Goal: Information Seeking & Learning: Learn about a topic

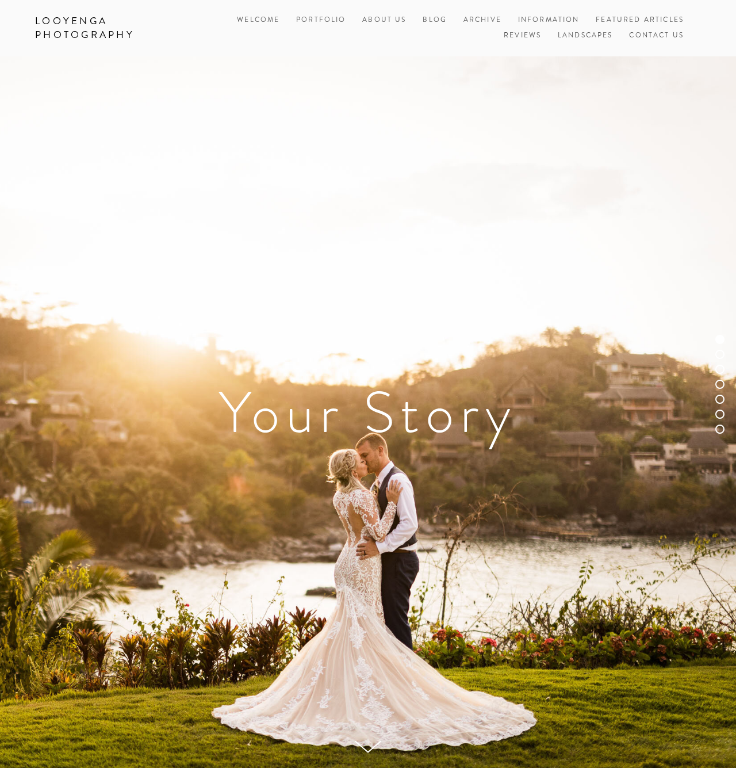
drag, startPoint x: 428, startPoint y: 17, endPoint x: 431, endPoint y: 44, distance: 26.6
click at [428, 17] on link "Blog" at bounding box center [435, 21] width 24 height 16
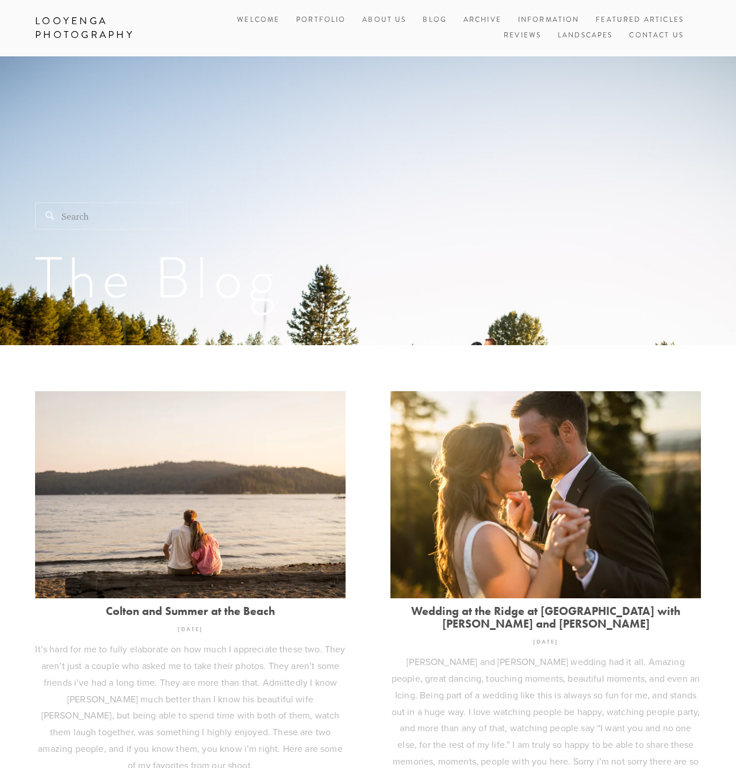
click at [255, 611] on link "Colton and Summer at the Beach" at bounding box center [190, 610] width 311 height 13
click at [482, 20] on link "Archive" at bounding box center [483, 21] width 38 height 16
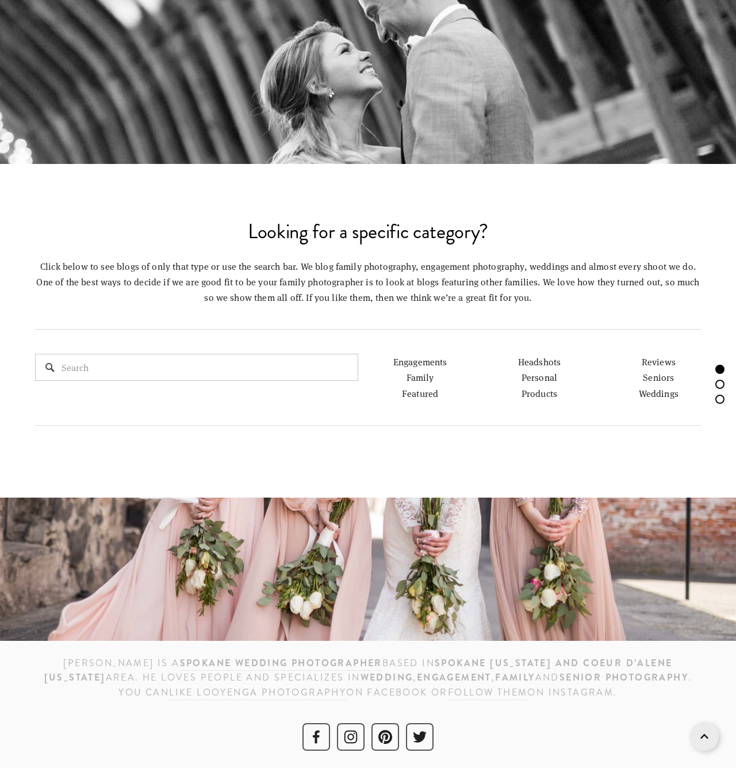
scroll to position [604, 0]
click at [428, 365] on link "Engagements" at bounding box center [420, 362] width 54 height 12
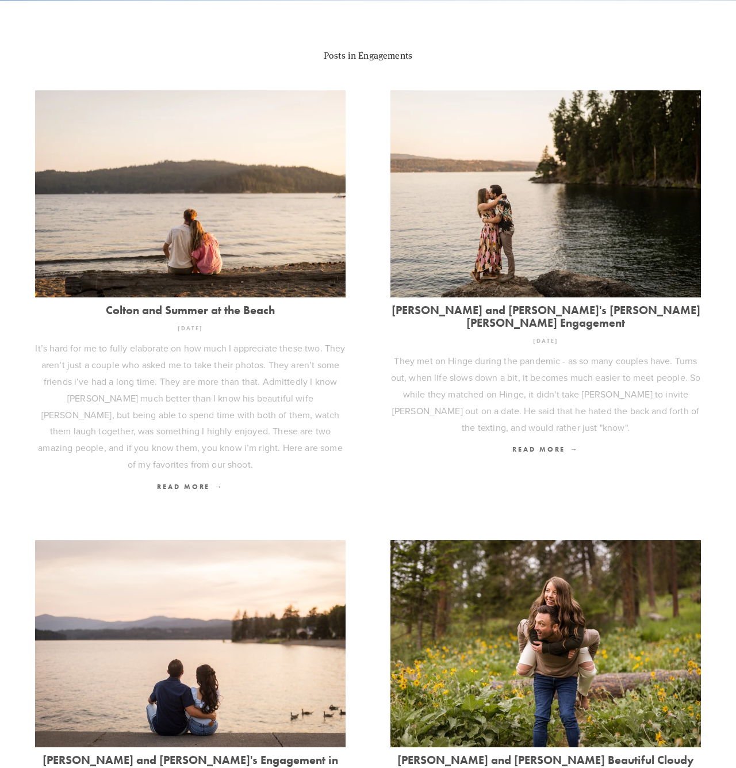
scroll to position [391, 0]
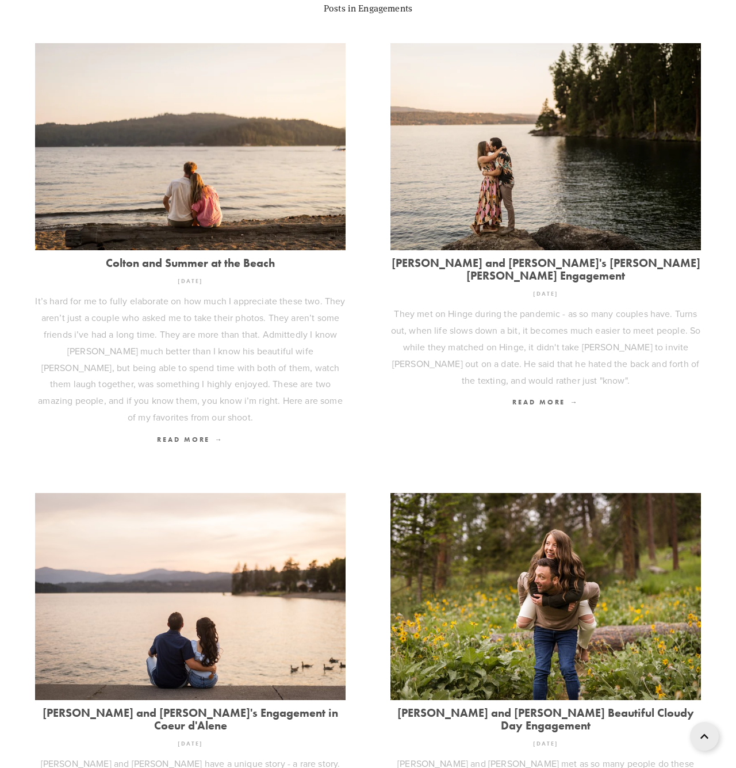
click at [521, 258] on link "[PERSON_NAME] and [PERSON_NAME]'s [PERSON_NAME] [PERSON_NAME] Engagement" at bounding box center [545, 268] width 311 height 25
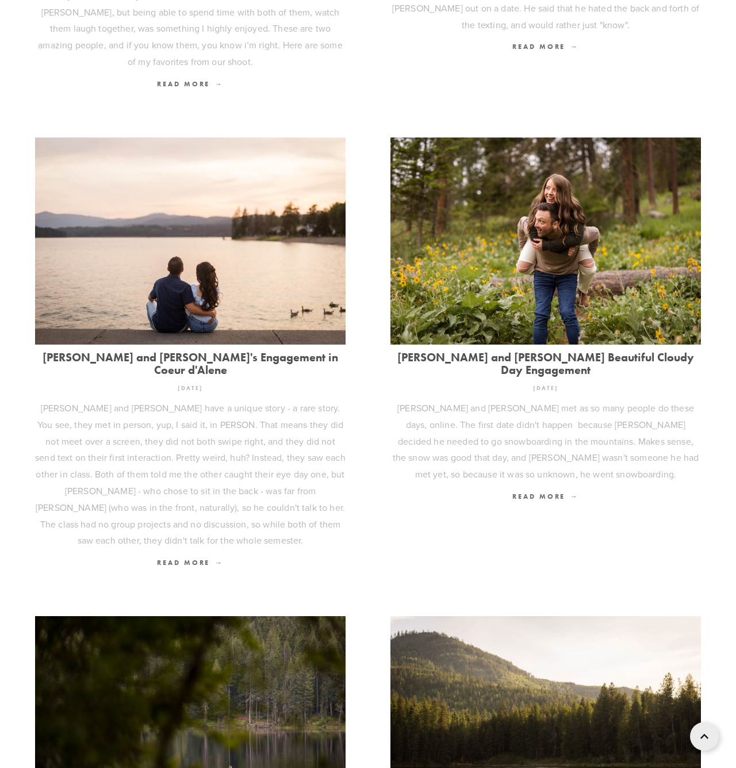
scroll to position [749, 0]
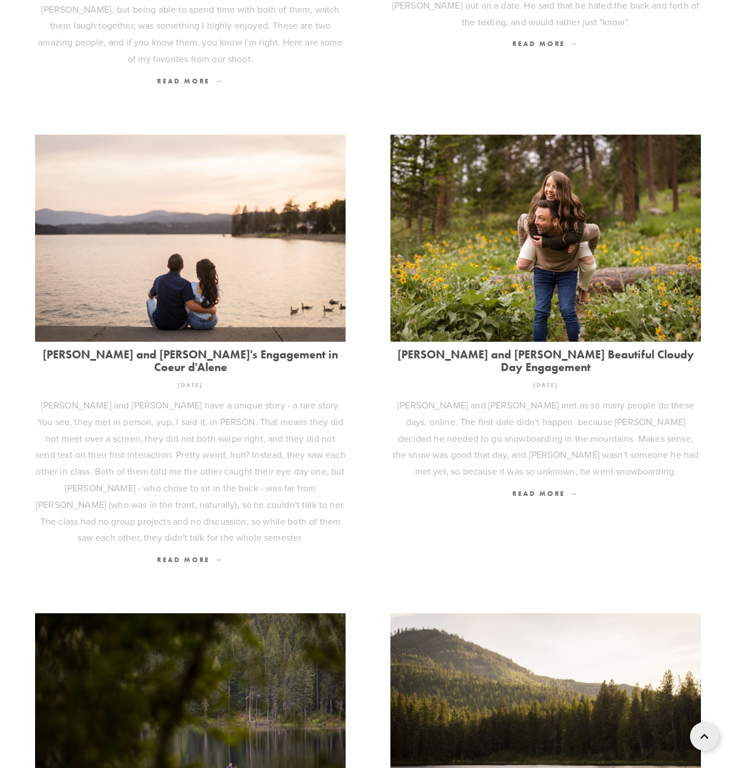
click at [199, 349] on link "[PERSON_NAME] and [PERSON_NAME]'s Engagement in Coeur d'Alene" at bounding box center [190, 360] width 311 height 25
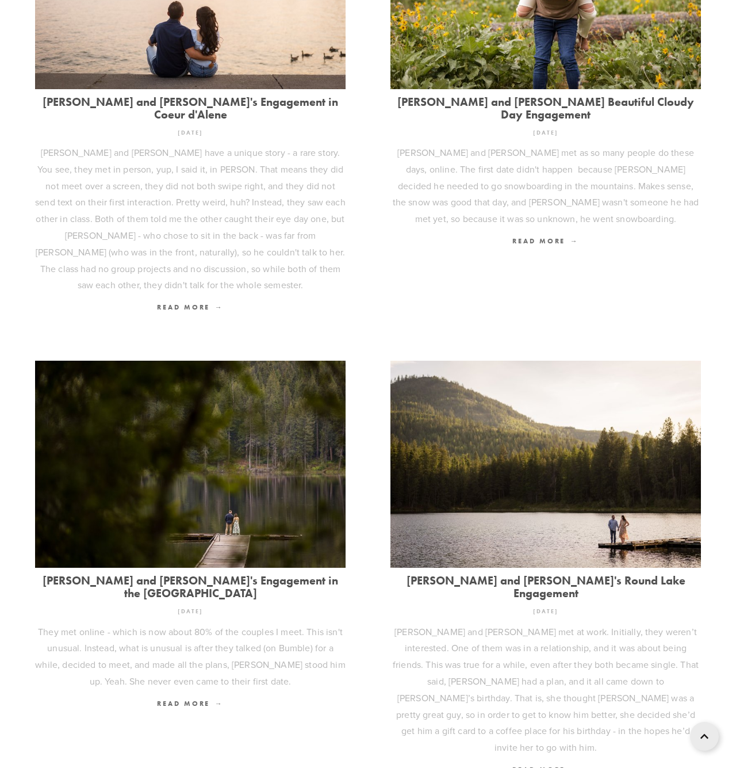
scroll to position [1045, 0]
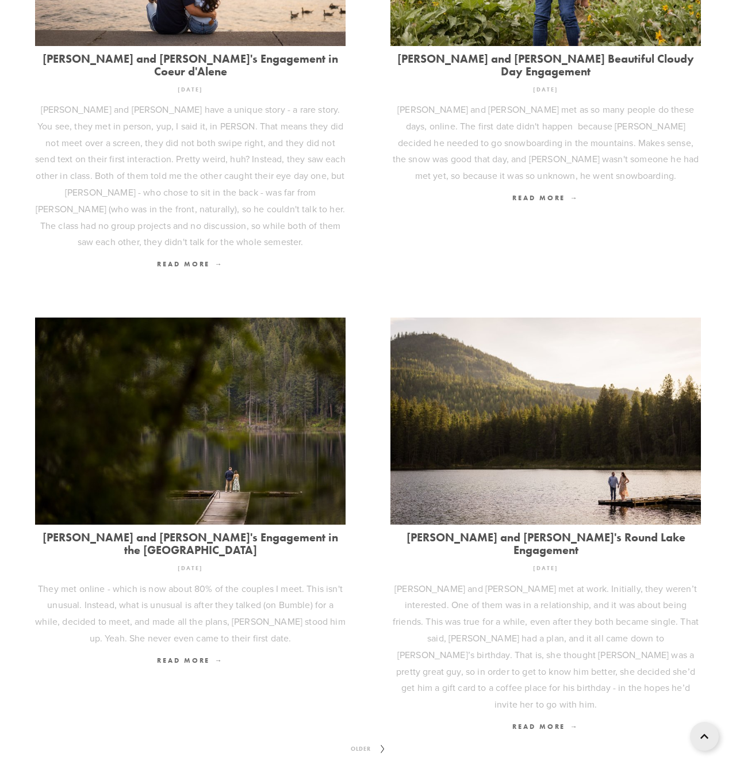
click at [239, 531] on link "[PERSON_NAME] and [PERSON_NAME]'s Engagement in the [GEOGRAPHIC_DATA]" at bounding box center [190, 543] width 311 height 25
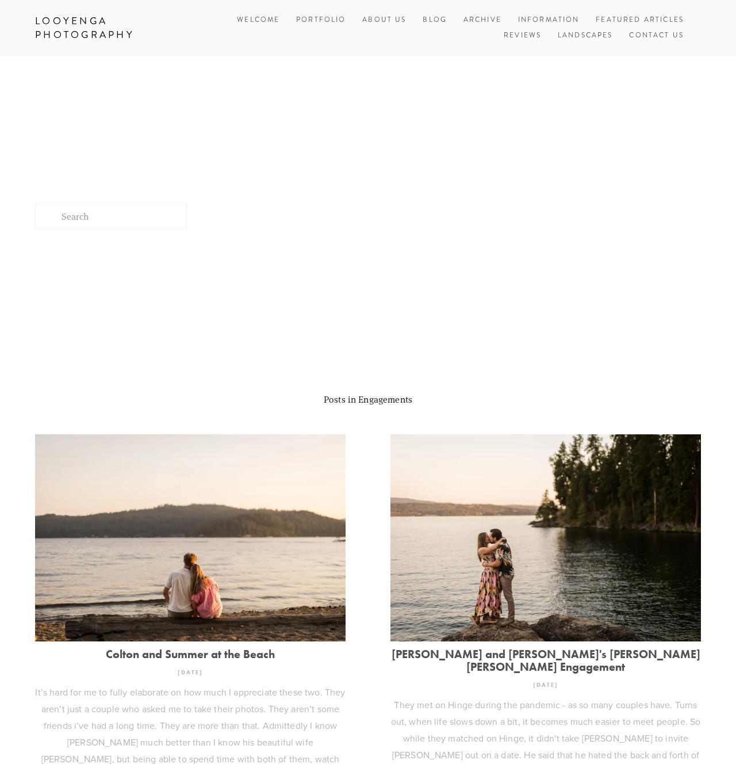
scroll to position [1045, 0]
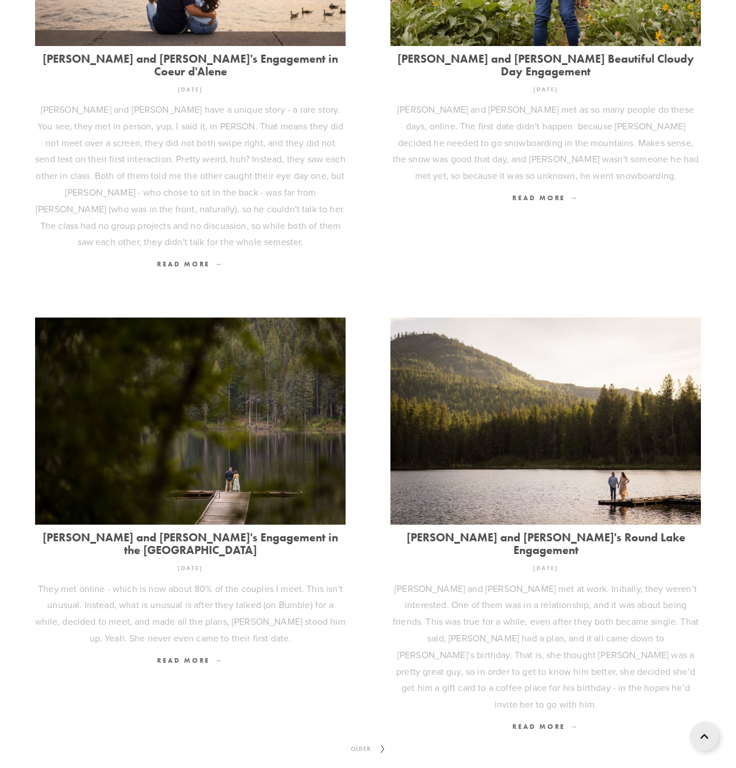
click at [499, 531] on link "[PERSON_NAME] and [PERSON_NAME]'s Round Lake Engagement" at bounding box center [545, 543] width 311 height 25
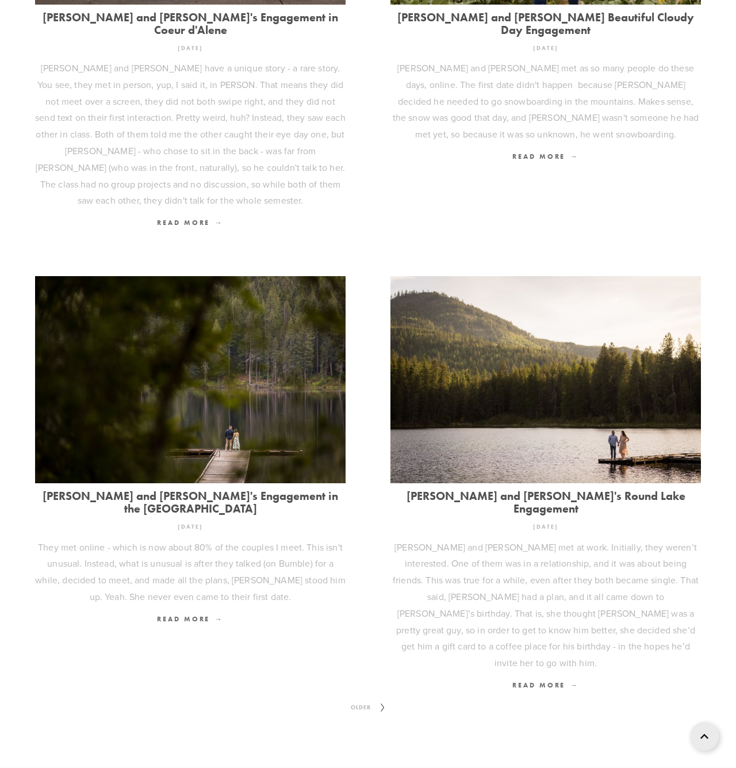
scroll to position [1088, 0]
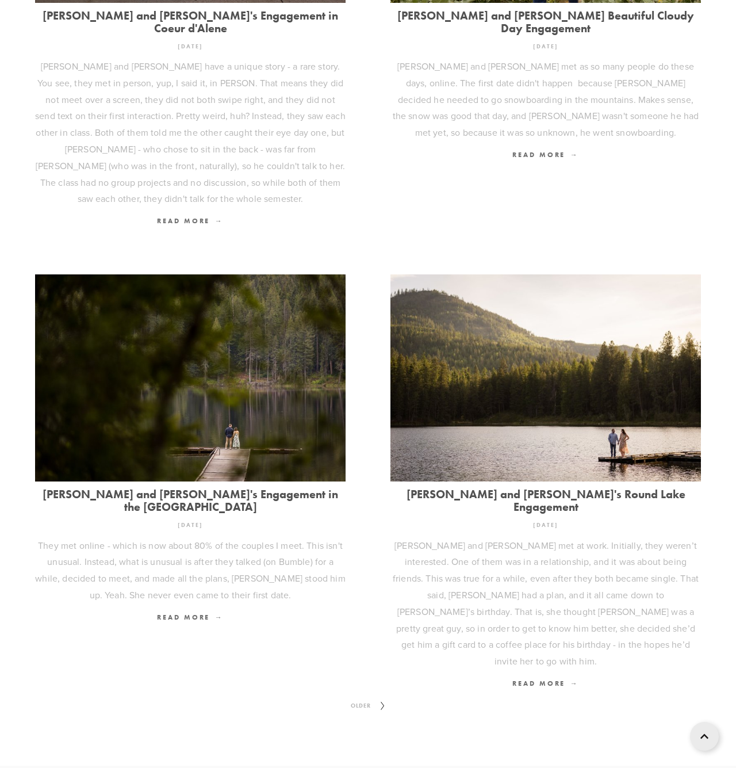
click at [382, 696] on icon at bounding box center [383, 705] width 14 height 18
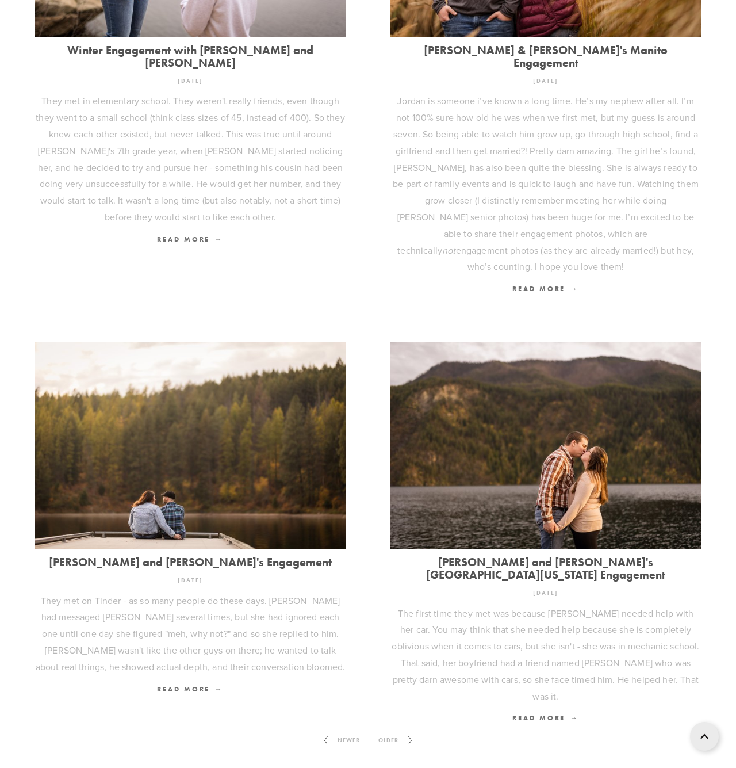
scroll to position [1129, 0]
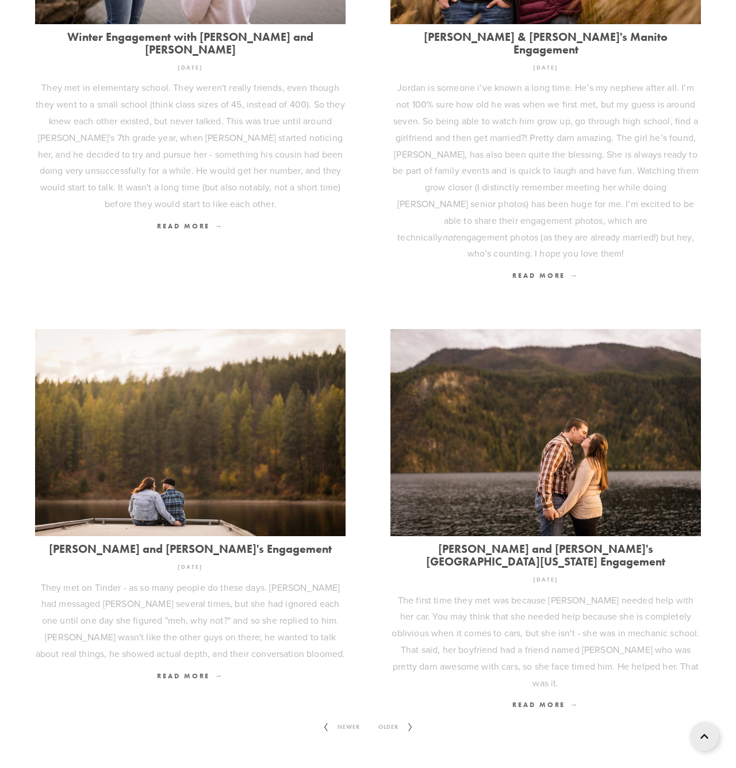
click at [411, 723] on polyline at bounding box center [410, 727] width 3 height 8
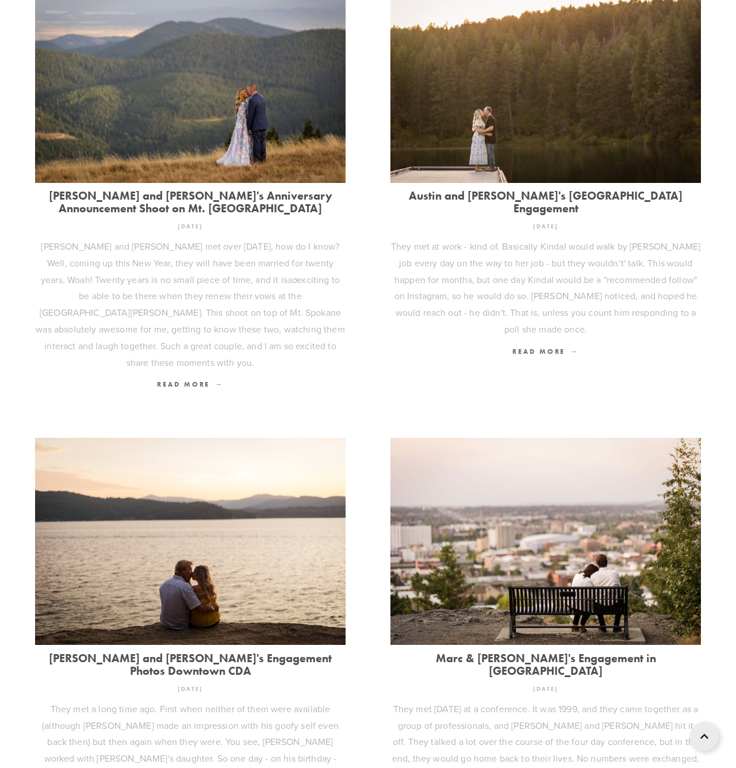
scroll to position [921, 1]
click at [469, 189] on link "Austin and [PERSON_NAME]'s [GEOGRAPHIC_DATA] Engagement" at bounding box center [545, 201] width 311 height 25
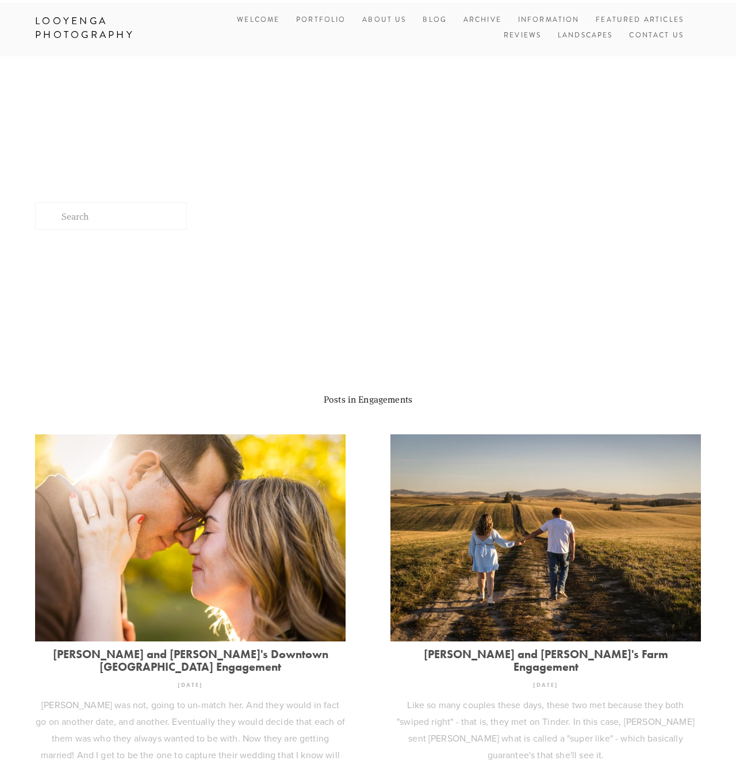
scroll to position [921, 0]
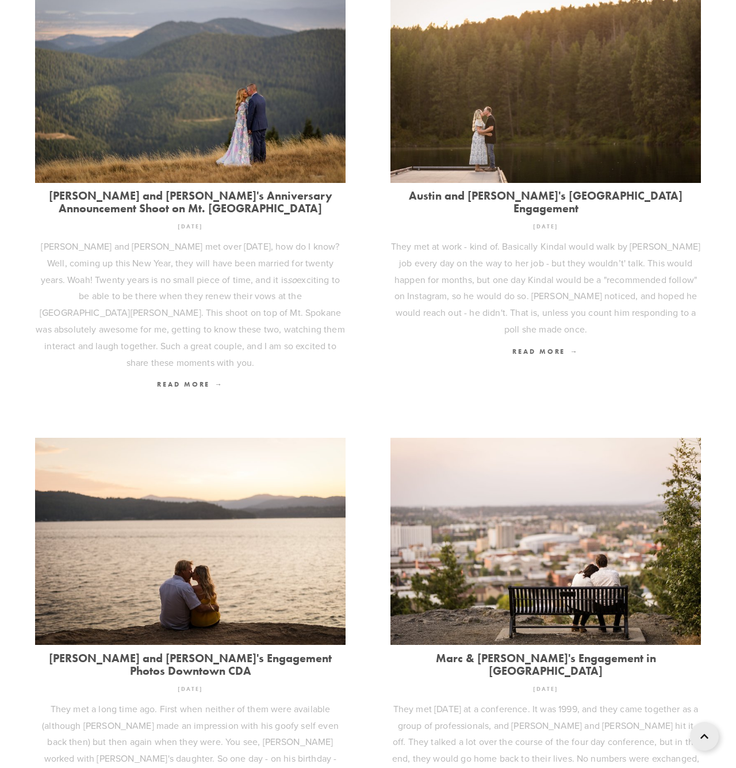
click at [122, 652] on link "[PERSON_NAME] and [PERSON_NAME]'s Engagement Photos Downtown CDA" at bounding box center [190, 664] width 311 height 25
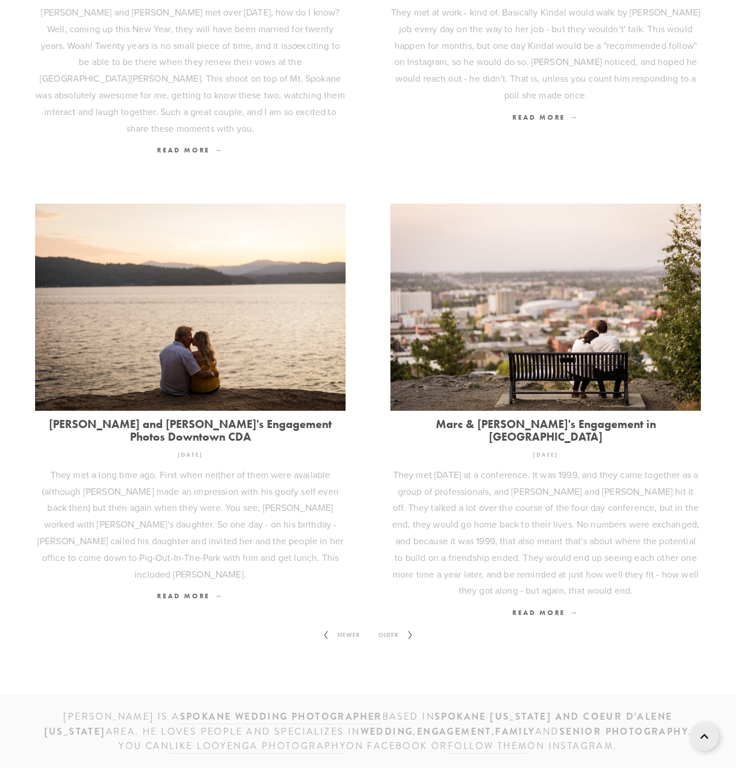
scroll to position [1154, 0]
click at [401, 628] on span "Older" at bounding box center [388, 635] width 29 height 15
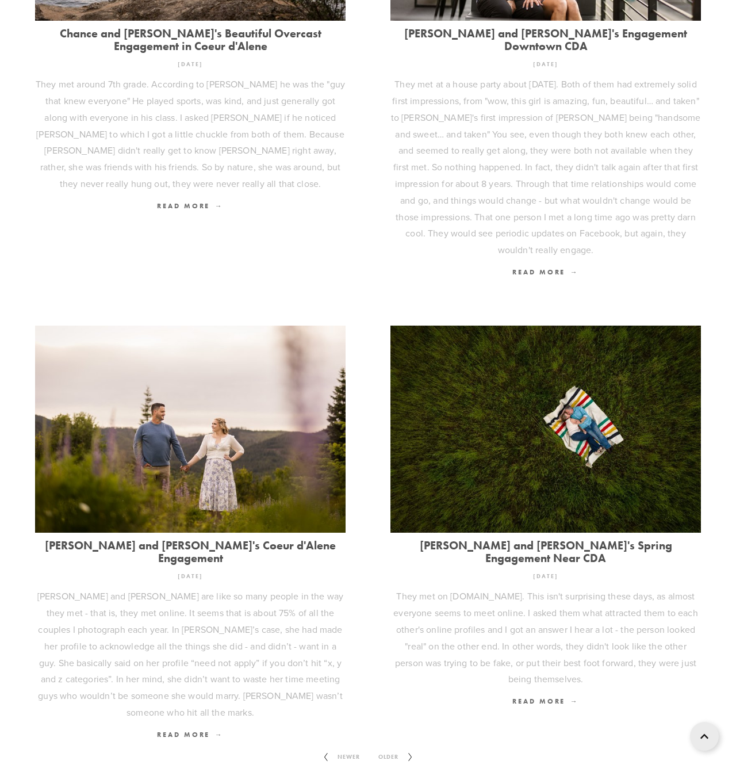
scroll to position [1159, 0]
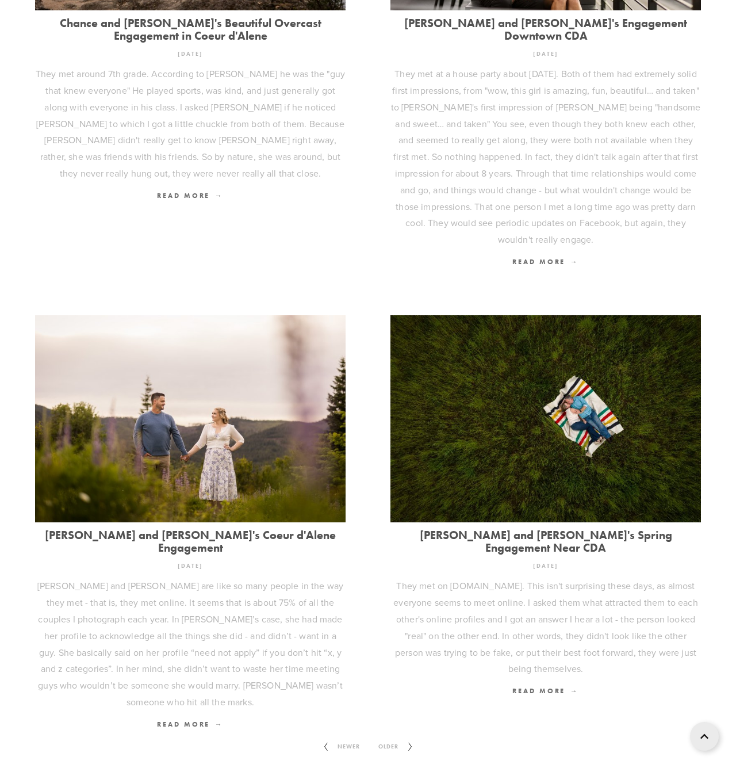
click at [403, 732] on link "Older" at bounding box center [395, 746] width 53 height 28
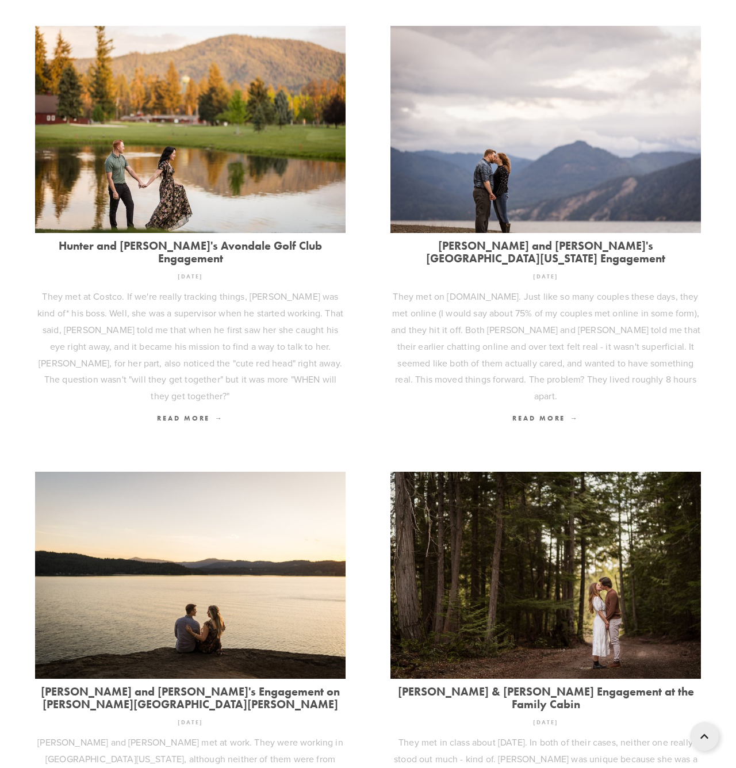
scroll to position [417, 0]
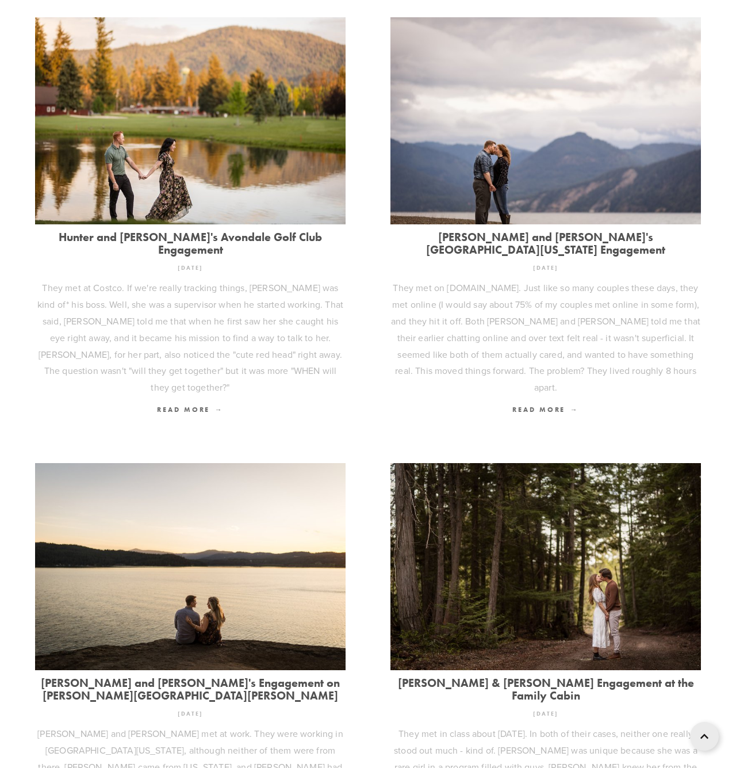
click at [229, 676] on link "[PERSON_NAME] and [PERSON_NAME]'s Engagement on [PERSON_NAME][GEOGRAPHIC_DATA][…" at bounding box center [190, 688] width 311 height 25
